Goal: Task Accomplishment & Management: Manage account settings

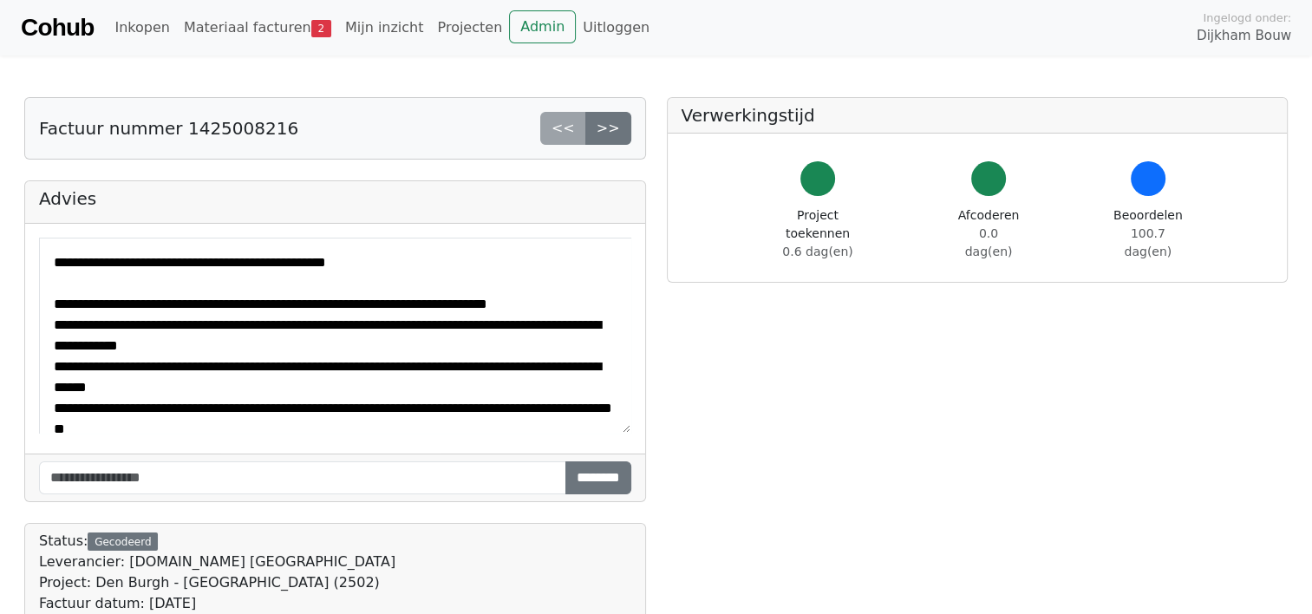
scroll to position [21, 0]
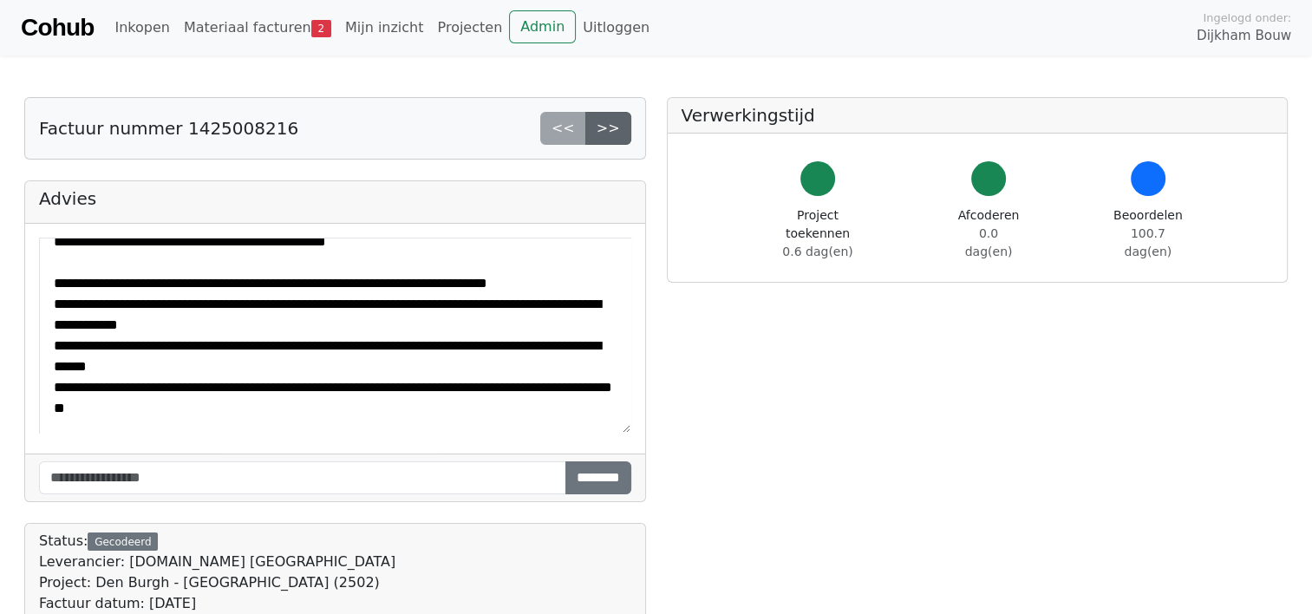
click at [611, 128] on link ">>" at bounding box center [608, 128] width 46 height 33
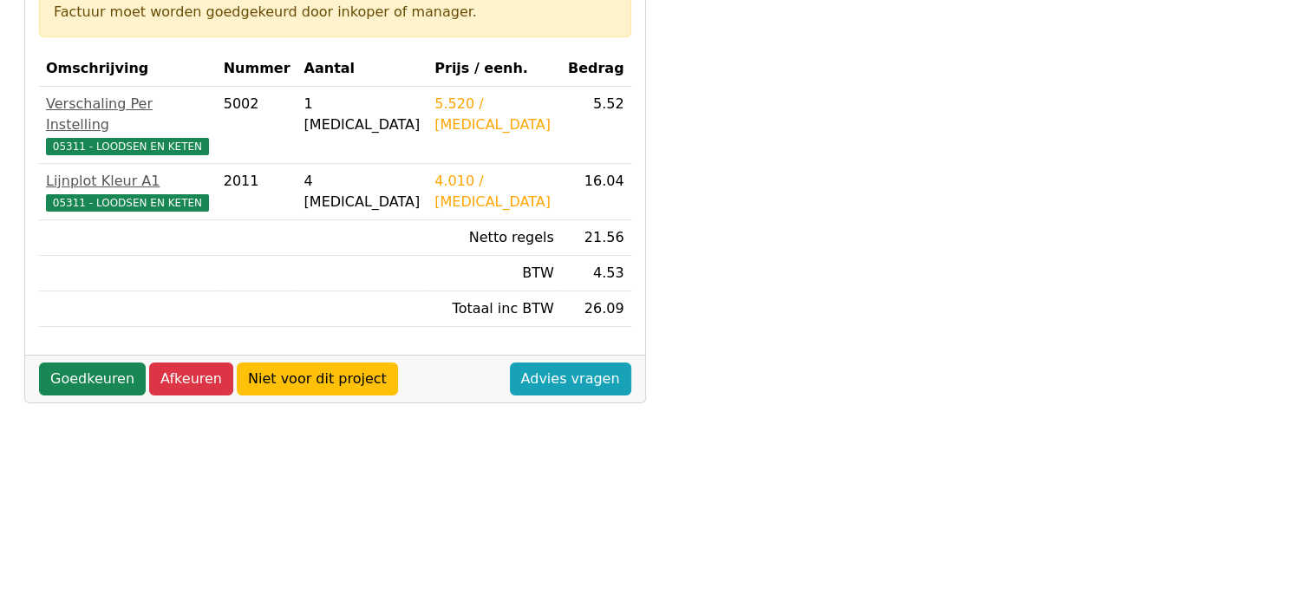
scroll to position [347, 0]
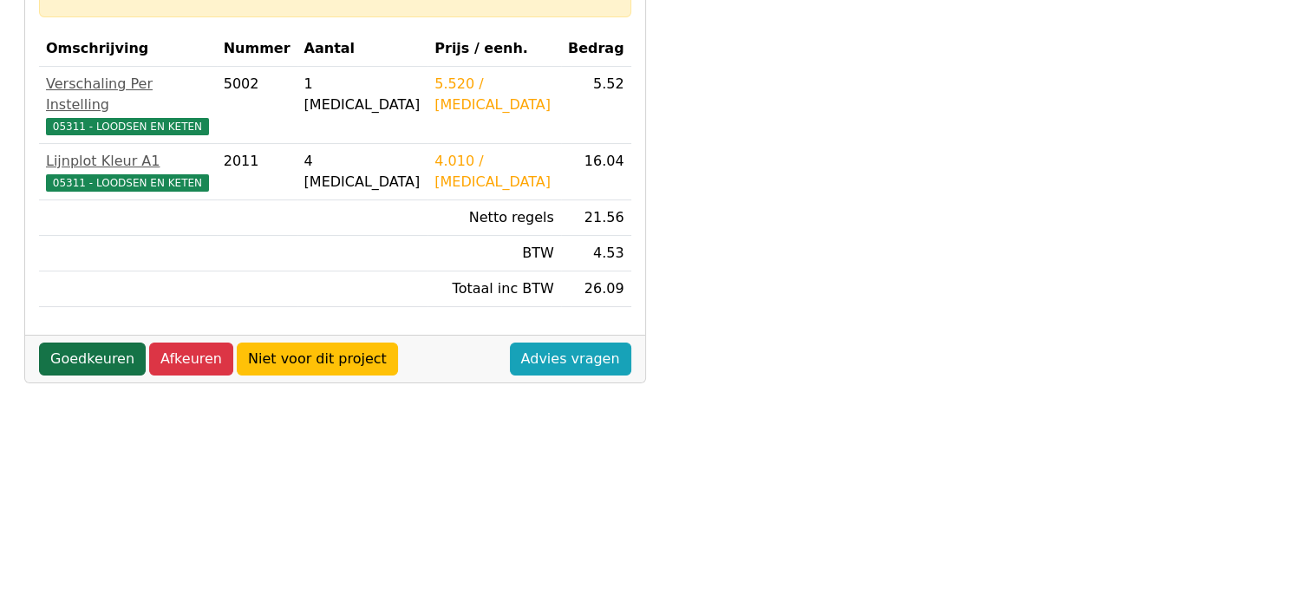
click at [87, 343] on link "Goedkeuren" at bounding box center [92, 359] width 107 height 33
